Goal: Navigation & Orientation: Find specific page/section

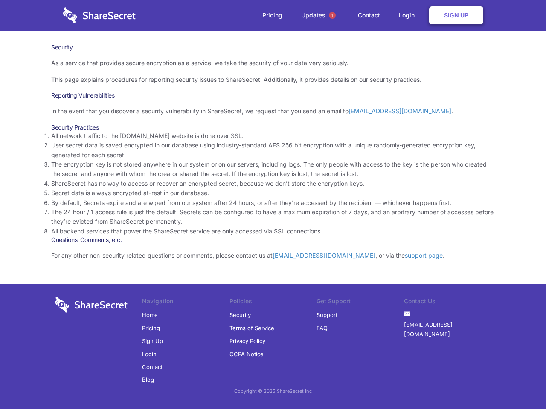
click at [273, 205] on li "By default, Secrets expire and are wiped from our system after 24 hours, or aft…" at bounding box center [273, 202] width 444 height 9
click at [332, 15] on span "1" at bounding box center [332, 15] width 7 height 7
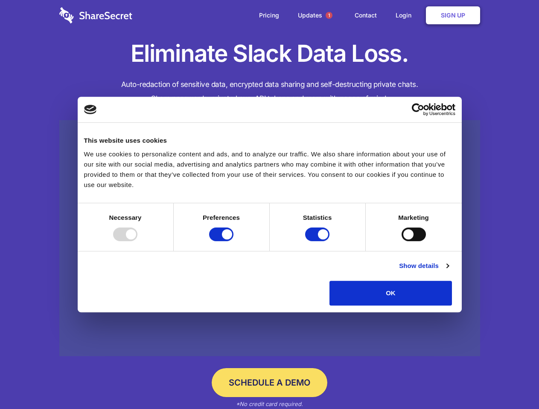
click at [137, 241] on div at bounding box center [125, 235] width 24 height 14
click at [233, 241] on input "Preferences" at bounding box center [221, 235] width 24 height 14
checkbox input "false"
click at [318, 241] on input "Statistics" at bounding box center [317, 235] width 24 height 14
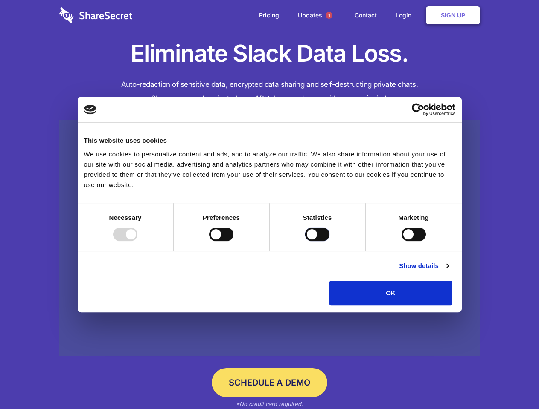
checkbox input "false"
click at [401, 241] on input "Marketing" at bounding box center [413, 235] width 24 height 14
checkbox input "true"
click at [448, 271] on link "Show details" at bounding box center [423, 266] width 49 height 10
